Goal: Find contact information: Find contact information

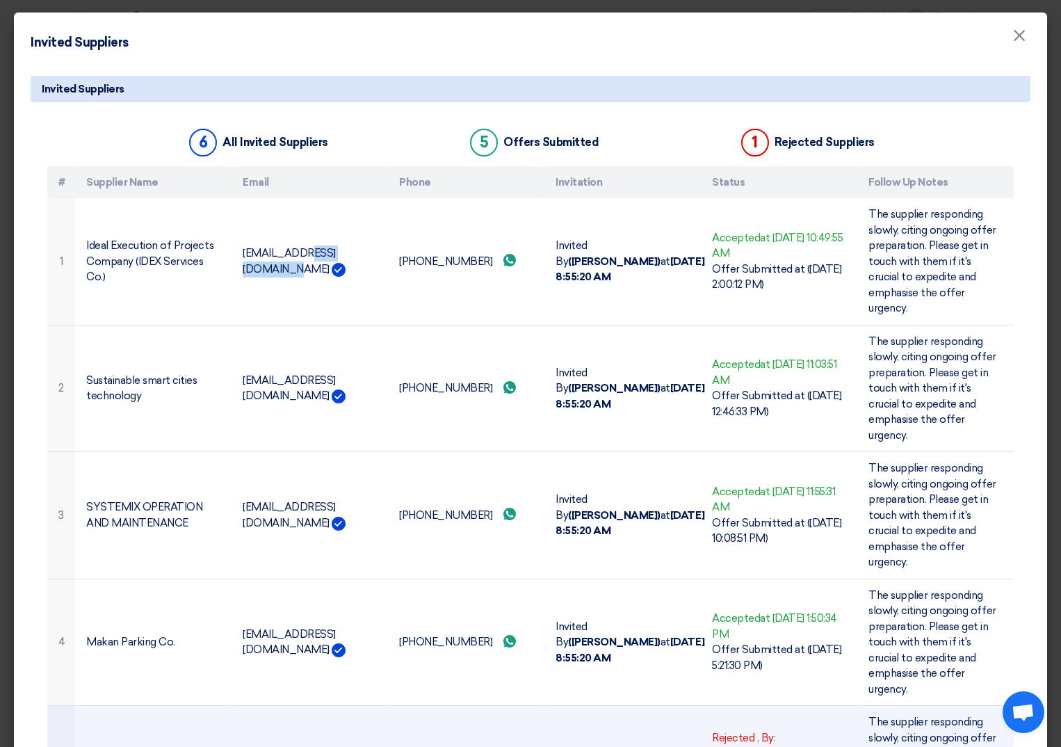
scroll to position [50, 0]
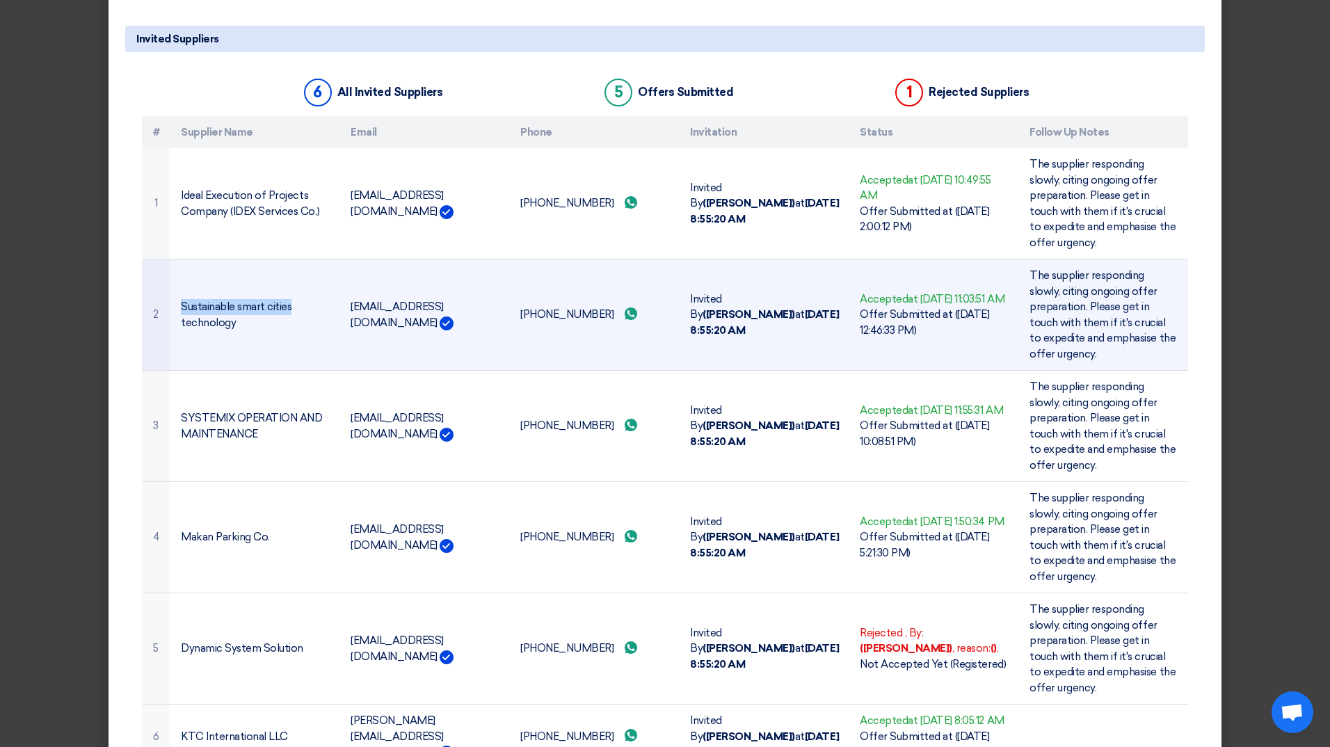
drag, startPoint x: 285, startPoint y: 307, endPoint x: 174, endPoint y: 307, distance: 111.3
click at [174, 307] on td "Sustainable smart cities technology" at bounding box center [255, 314] width 170 height 111
copy td "Sustainable smart cities"
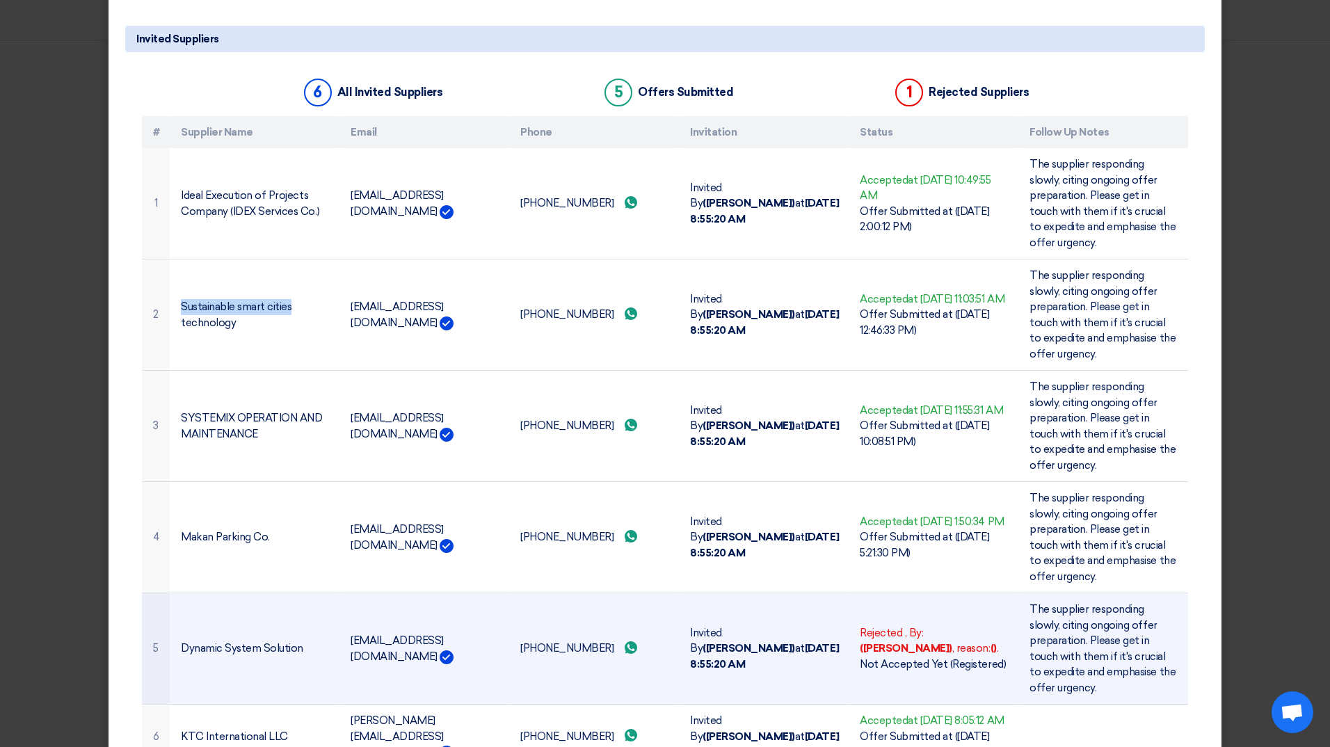
copy td "Sustainable smart cities"
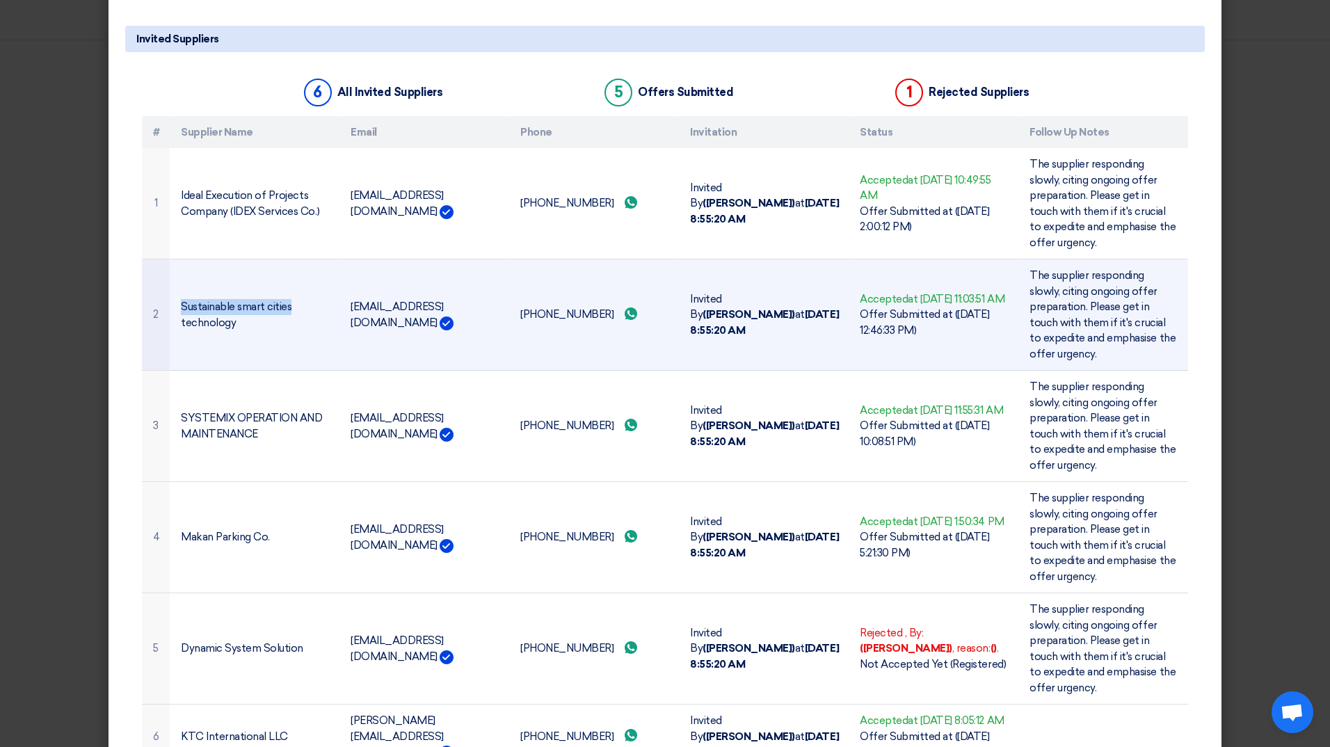
drag, startPoint x: 342, startPoint y: 316, endPoint x: 458, endPoint y: 322, distance: 116.3
click at [458, 322] on td "[EMAIL_ADDRESS][DOMAIN_NAME]" at bounding box center [424, 314] width 170 height 111
copy td "[EMAIL_ADDRESS][DOMAIN_NAME]"
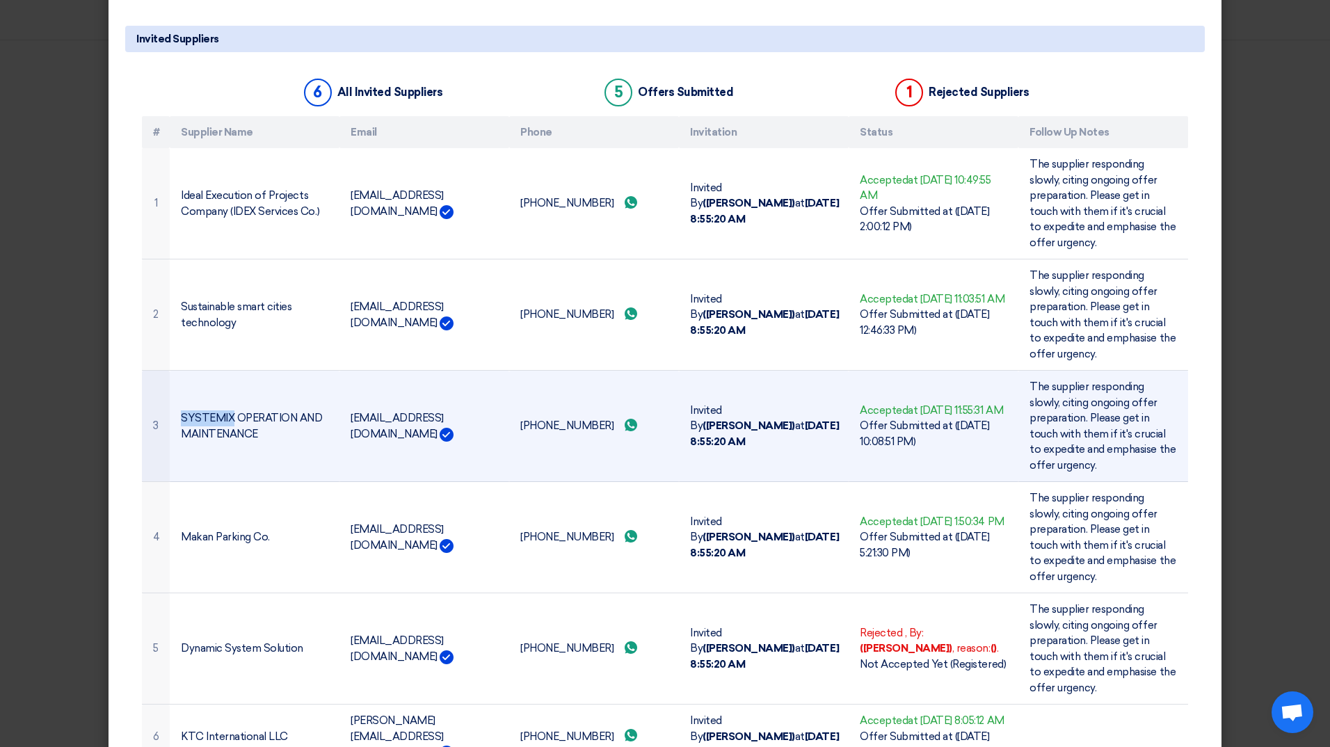
drag, startPoint x: 227, startPoint y: 419, endPoint x: 178, endPoint y: 426, distance: 49.1
click at [178, 426] on td "SYSTEMIX OPERATION AND MAINTENANCE" at bounding box center [255, 426] width 170 height 111
copy td "SYSTEMIX"
drag, startPoint x: 344, startPoint y: 426, endPoint x: 462, endPoint y: 424, distance: 117.6
click at [462, 424] on td "[EMAIL_ADDRESS][DOMAIN_NAME]" at bounding box center [424, 426] width 170 height 111
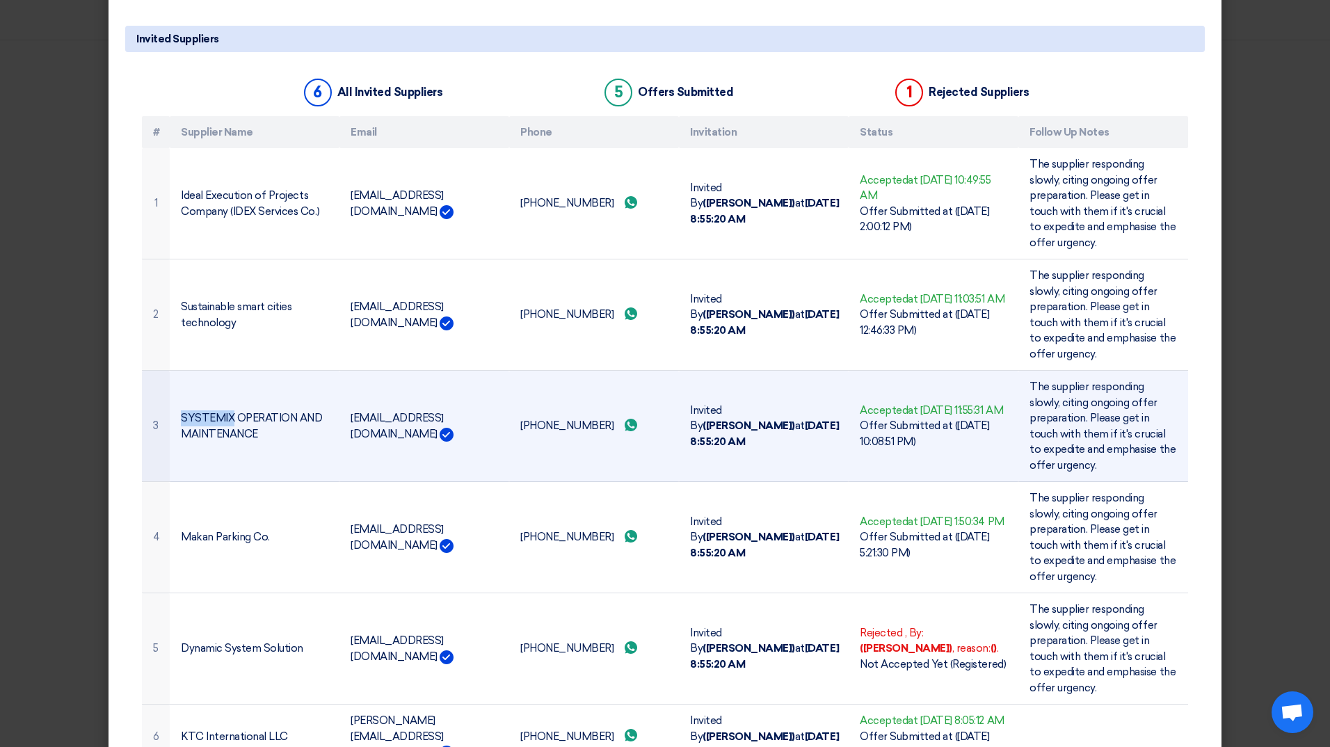
copy td "[EMAIL_ADDRESS][DOMAIN_NAME]"
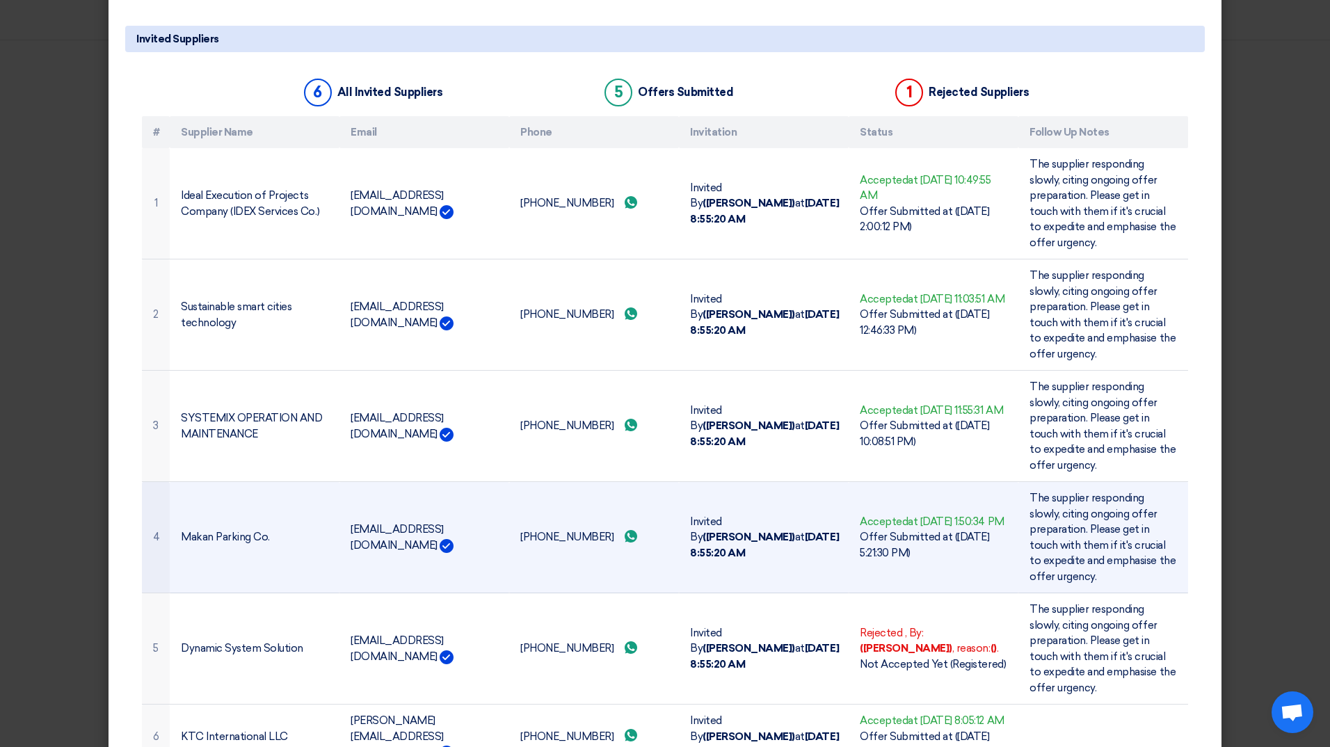
click at [253, 540] on td "Makan Parking Co." at bounding box center [255, 537] width 170 height 111
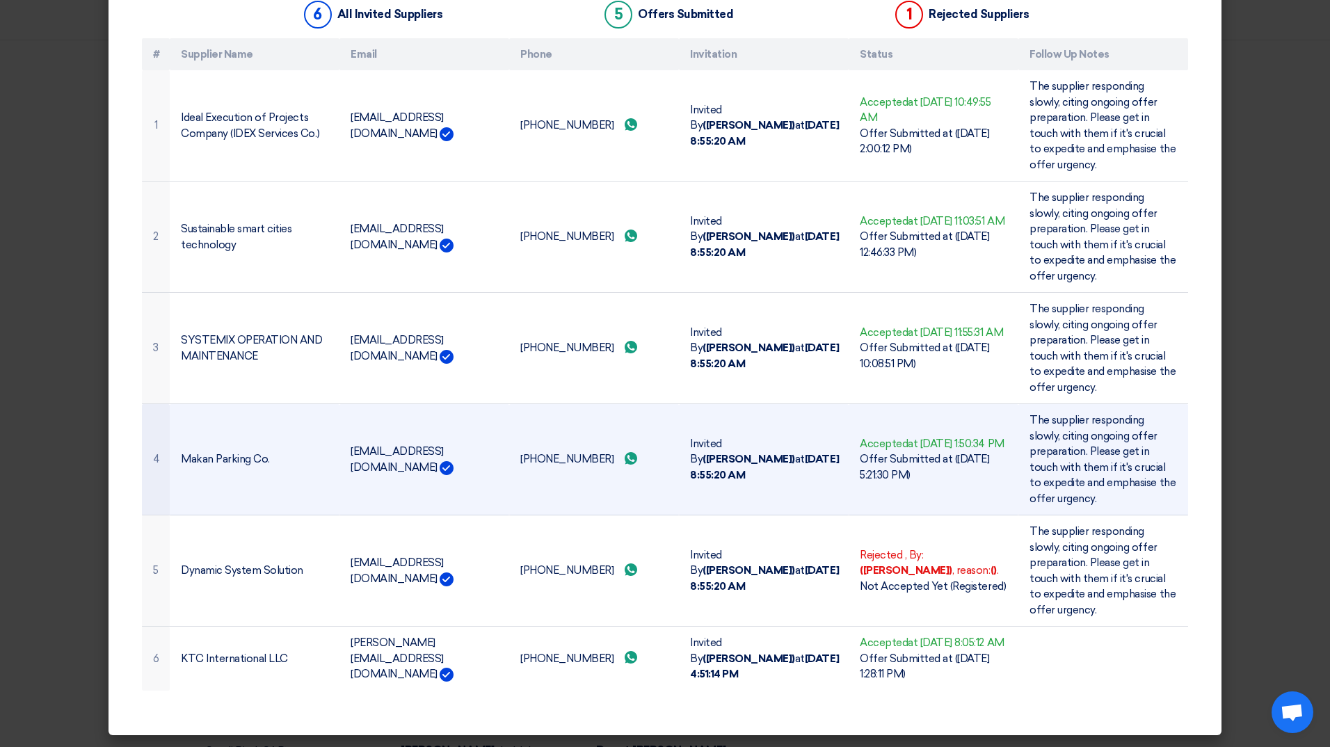
scroll to position [144, 0]
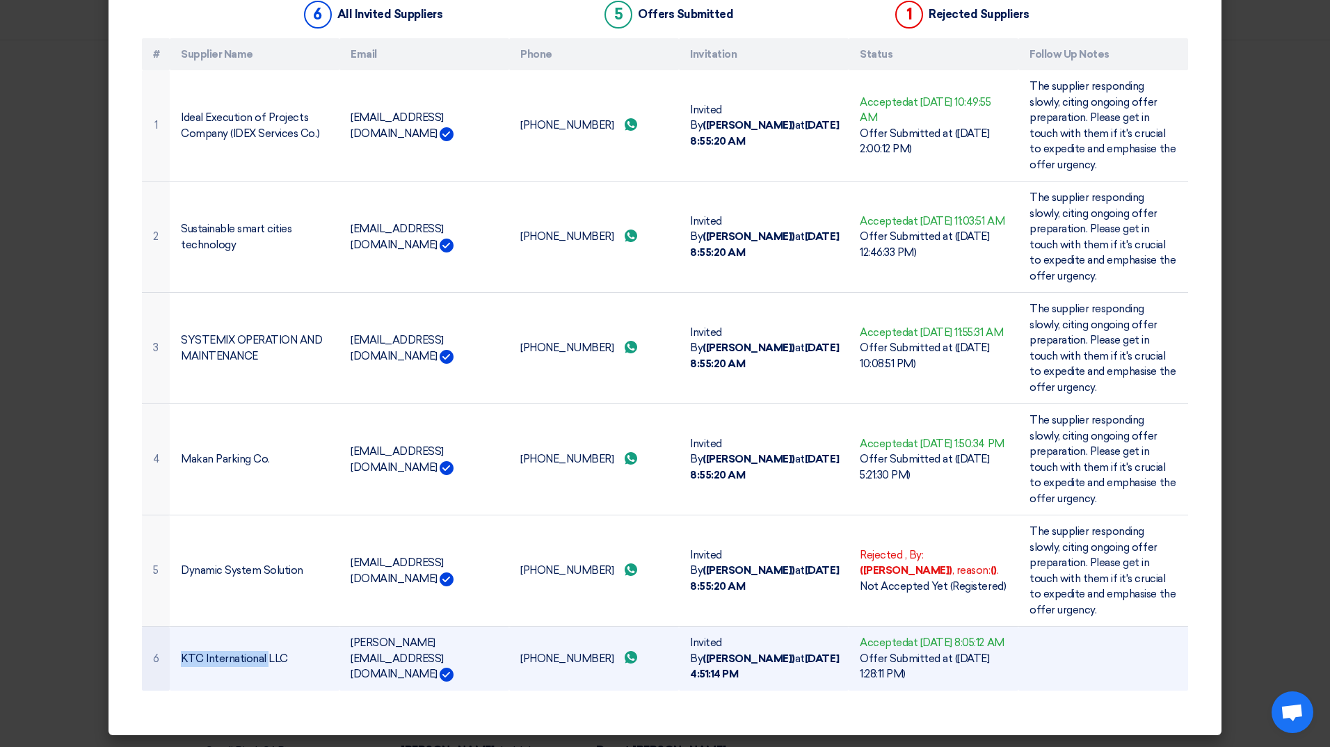
drag, startPoint x: 177, startPoint y: 655, endPoint x: 261, endPoint y: 648, distance: 84.4
click at [261, 648] on td "KTC International LLC" at bounding box center [255, 659] width 170 height 64
copy td "KTC International"
drag, startPoint x: 344, startPoint y: 650, endPoint x: 465, endPoint y: 659, distance: 120.7
click at [465, 659] on td "[PERSON_NAME][EMAIL_ADDRESS][DOMAIN_NAME]" at bounding box center [424, 659] width 170 height 64
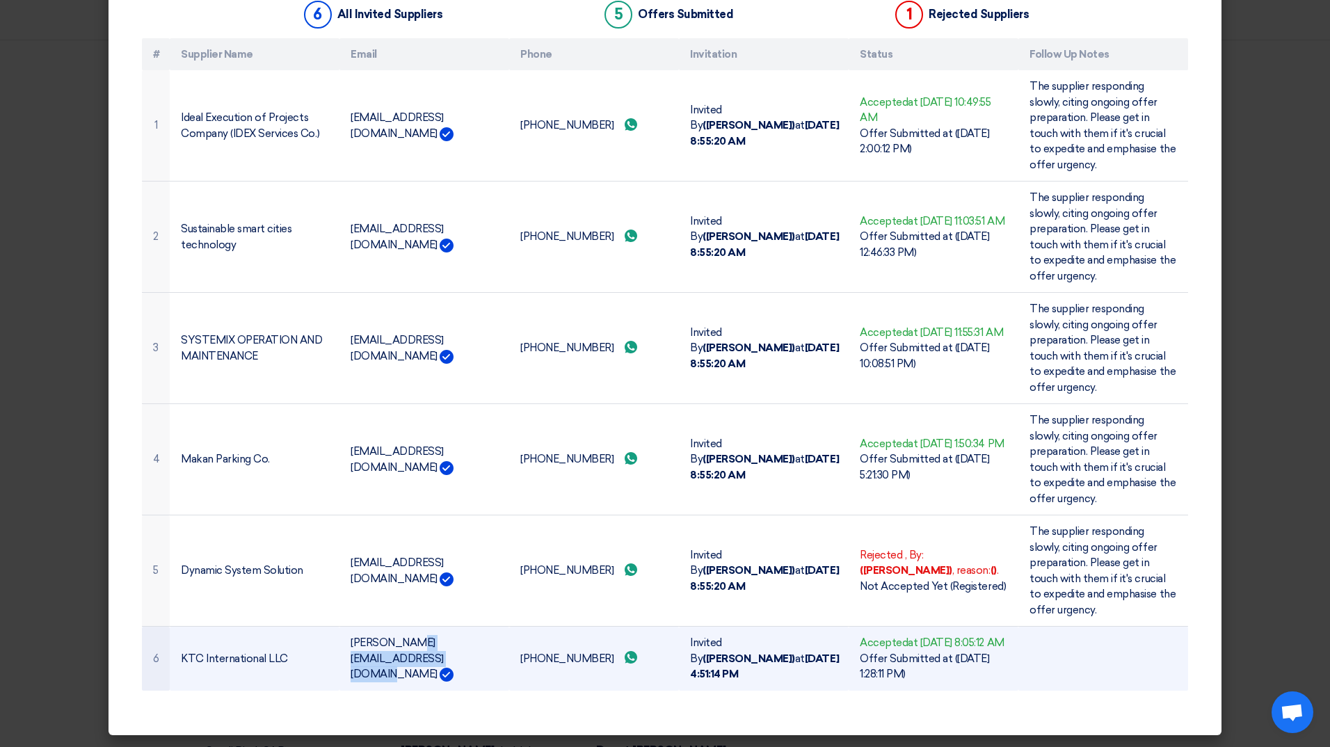
copy td "[PERSON_NAME][EMAIL_ADDRESS][DOMAIN_NAME]"
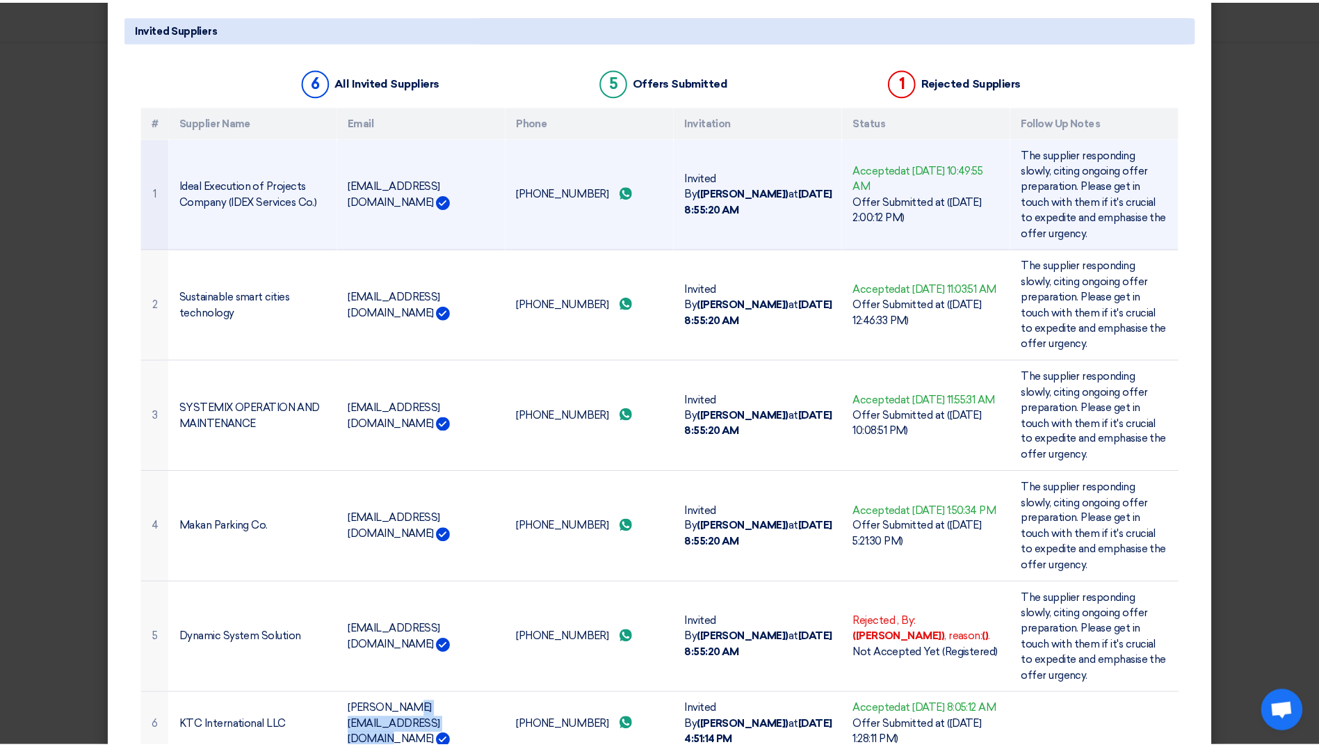
scroll to position [0, 0]
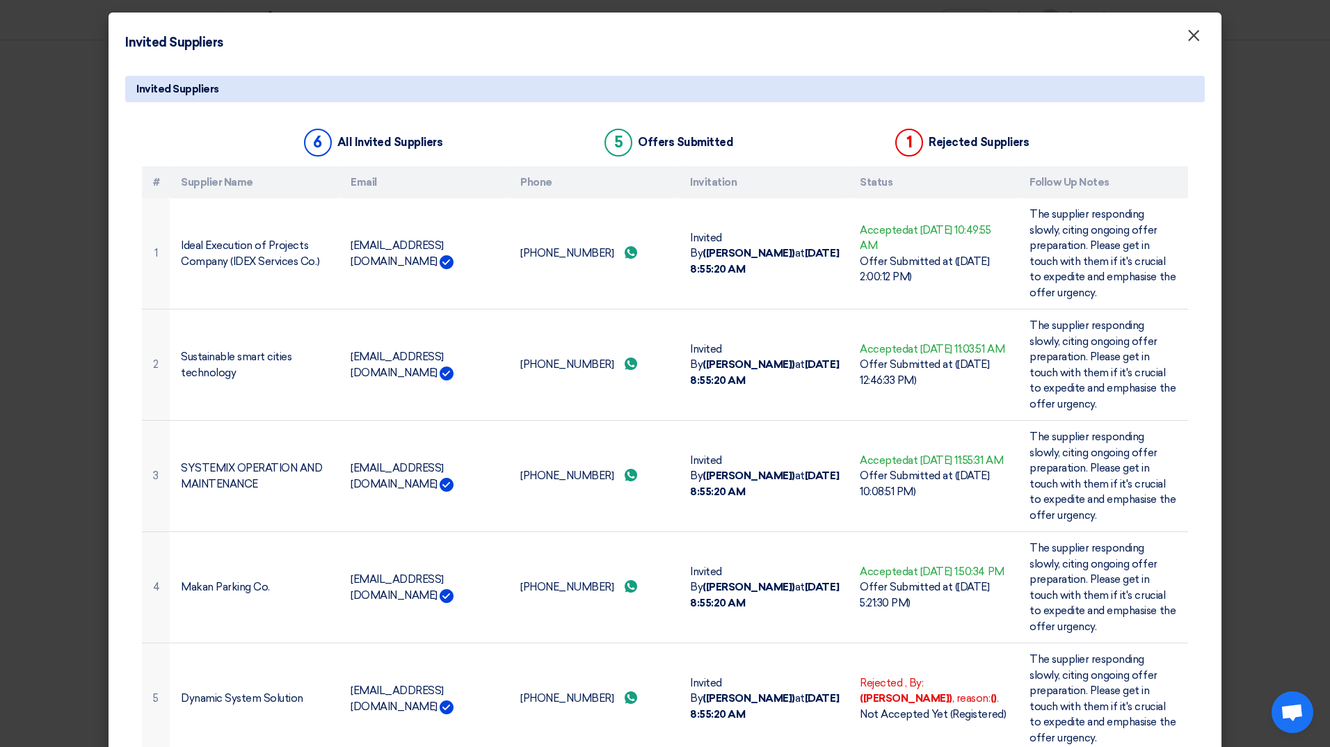
click at [1061, 35] on span "×" at bounding box center [1194, 39] width 14 height 28
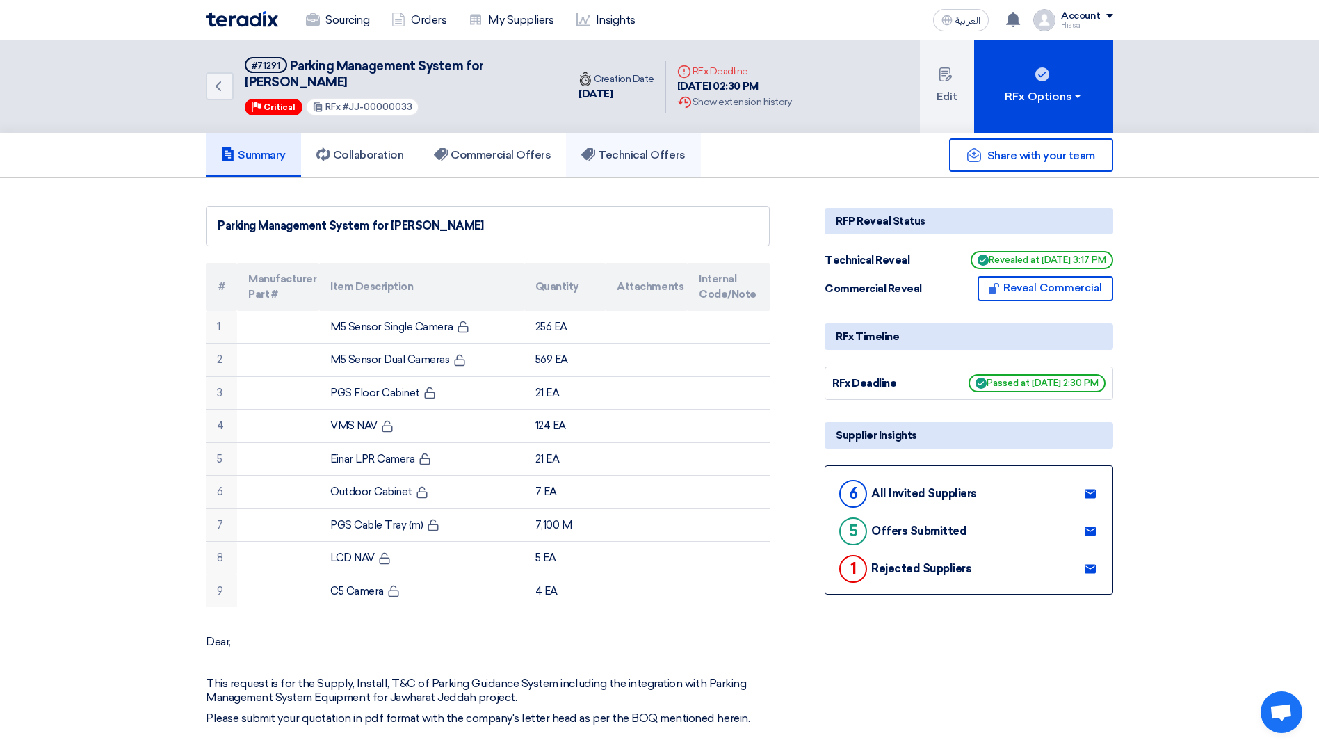
click at [629, 151] on h5 "Technical Offers" at bounding box center [633, 155] width 104 height 14
